Goal: Find specific page/section: Find specific page/section

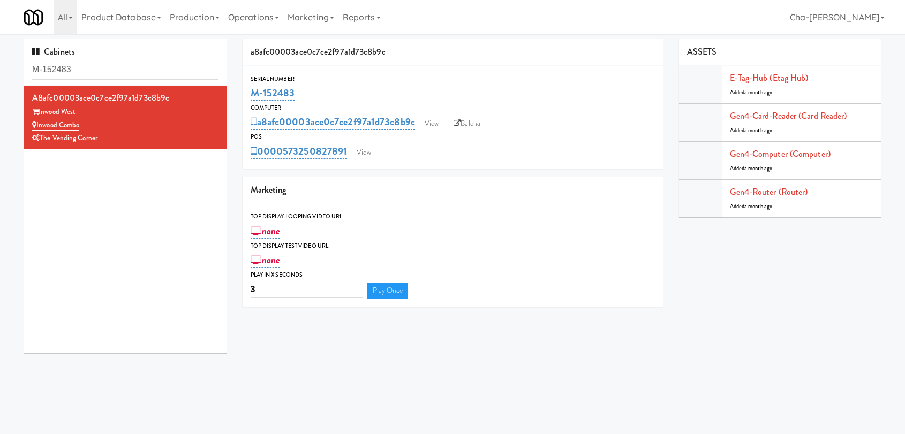
click at [94, 70] on input "M-152483" at bounding box center [125, 70] width 186 height 20
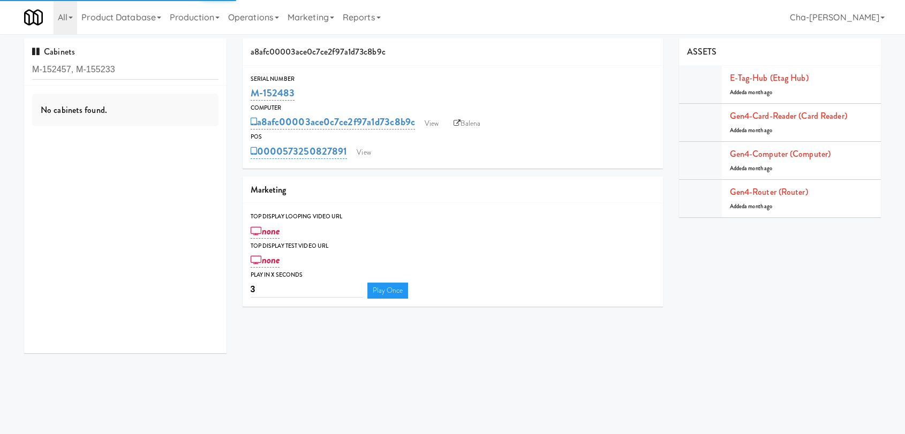
drag, startPoint x: 119, startPoint y: 68, endPoint x: 77, endPoint y: 70, distance: 42.3
click at [77, 70] on input "M-152457, M-155233" at bounding box center [125, 70] width 186 height 20
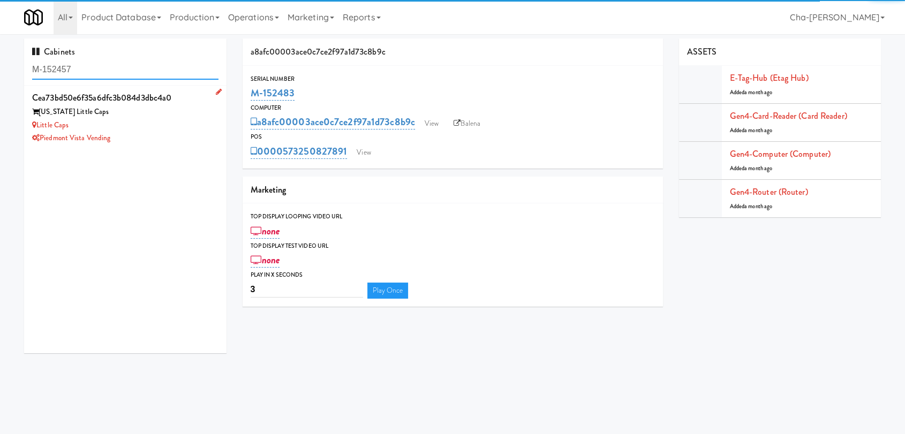
type input "M-152457"
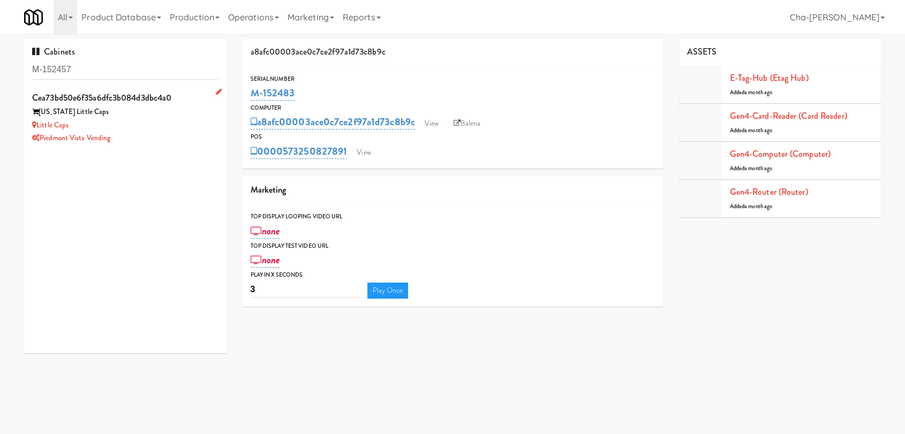
click at [169, 124] on div "Little Caps" at bounding box center [125, 125] width 186 height 13
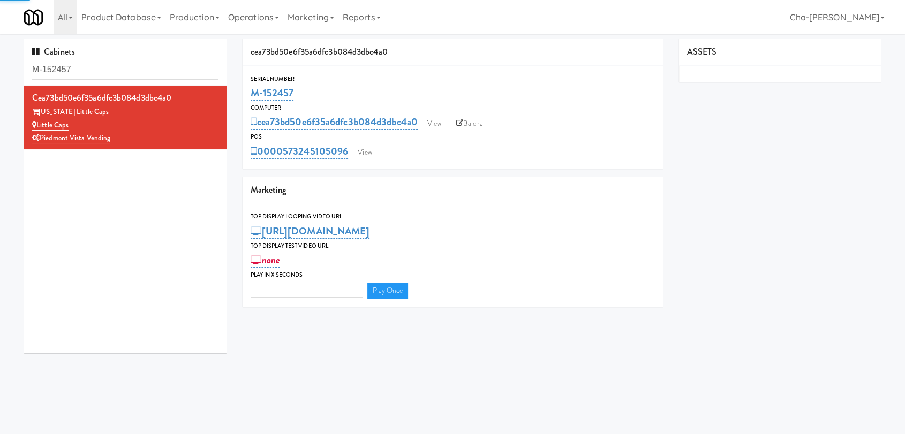
type input "3"
click at [484, 123] on link "Balena" at bounding box center [469, 124] width 37 height 16
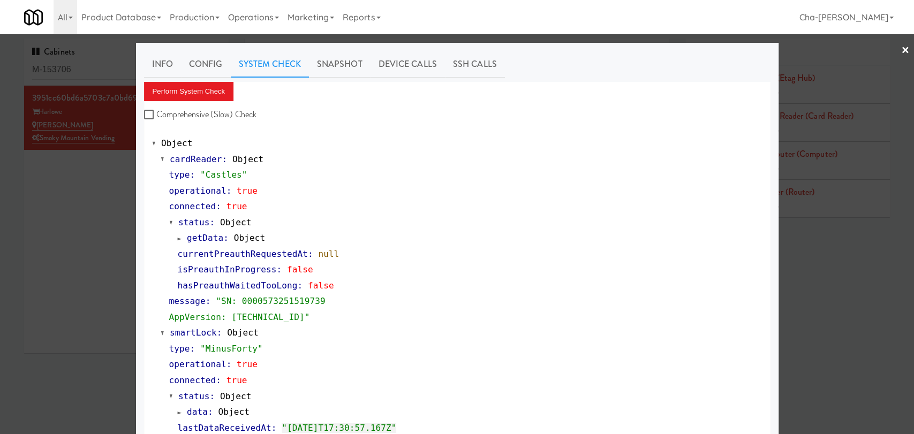
click at [107, 198] on div at bounding box center [457, 217] width 914 height 434
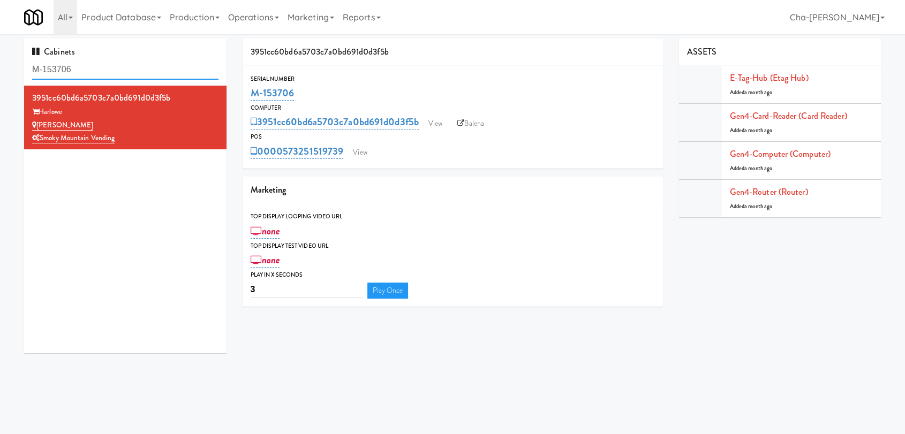
click at [107, 68] on input "M-153706" at bounding box center [125, 70] width 186 height 20
click at [107, 67] on input "M-153706" at bounding box center [125, 70] width 186 height 20
paste input "5233"
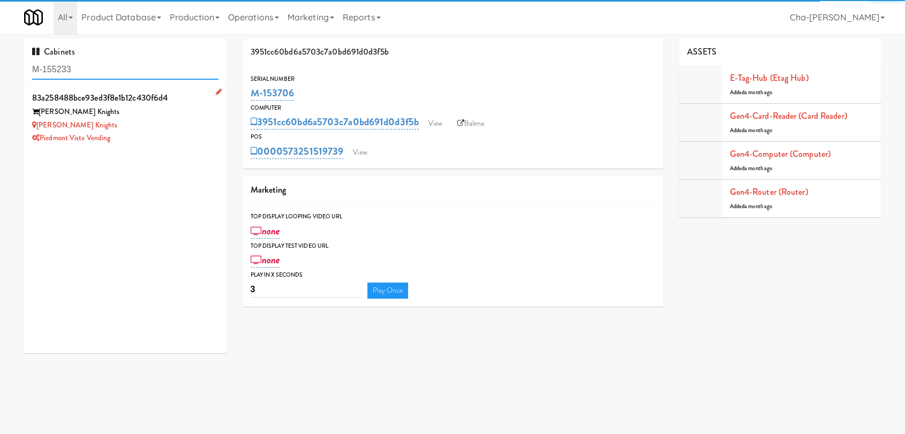
type input "M-155233"
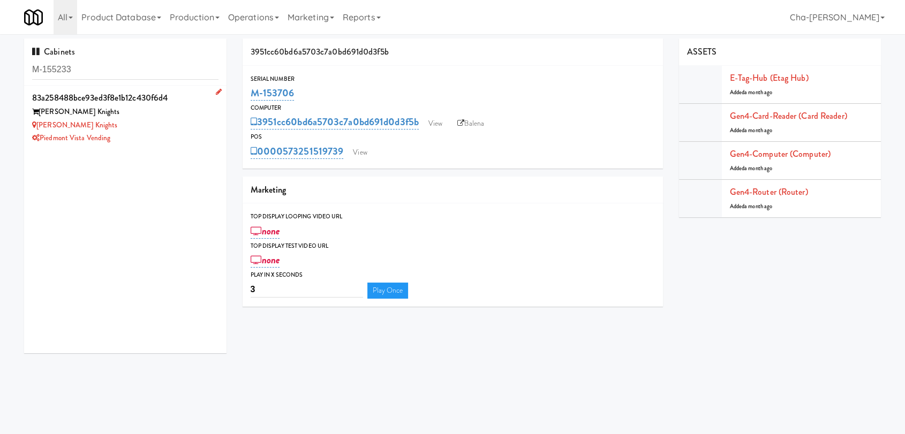
click at [162, 122] on div "[PERSON_NAME] Knights" at bounding box center [125, 125] width 186 height 13
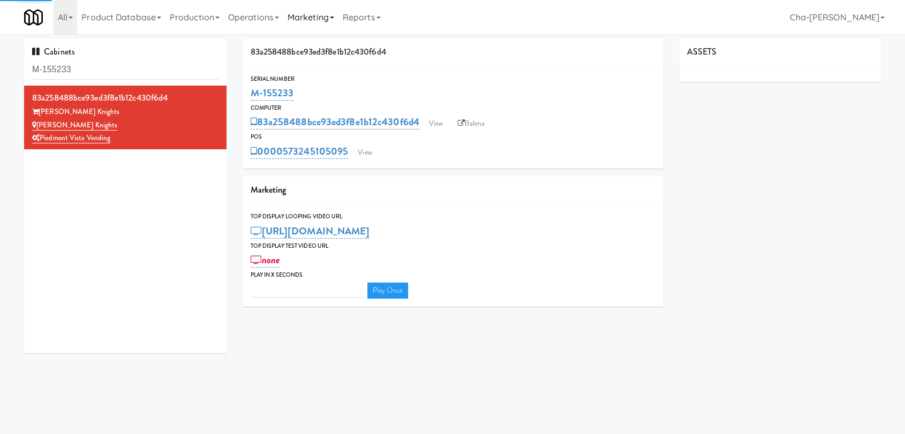
type input "3"
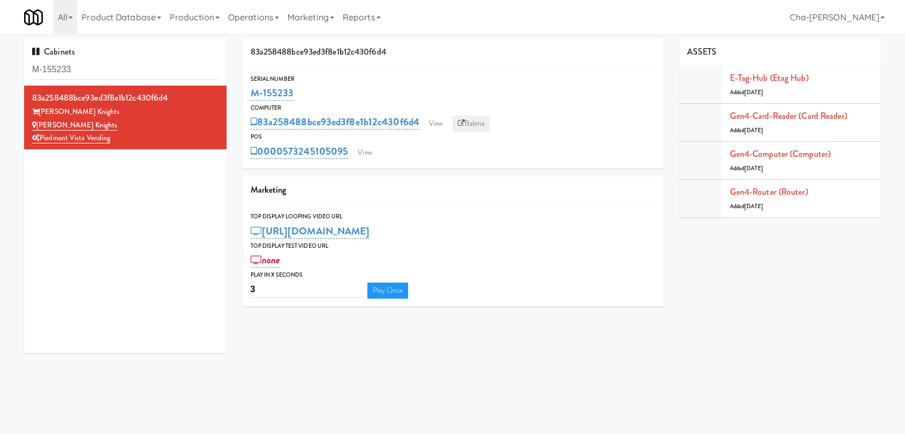
click at [482, 125] on link "Balena" at bounding box center [470, 124] width 37 height 16
